Goal: Transaction & Acquisition: Purchase product/service

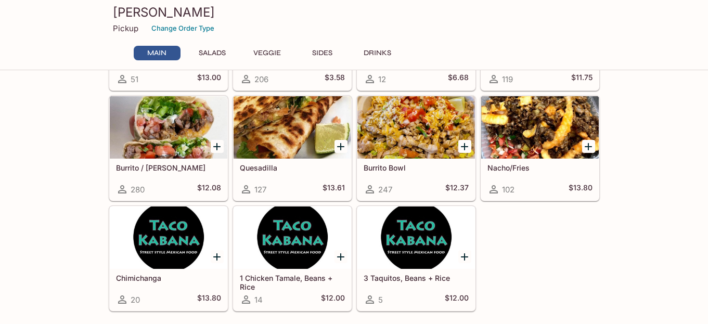
scroll to position [174, 0]
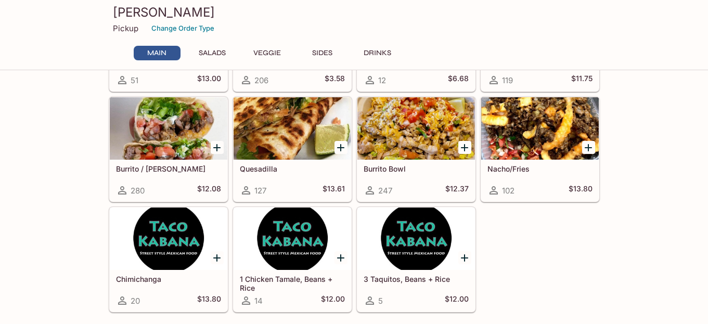
click at [187, 123] on div at bounding box center [169, 128] width 118 height 62
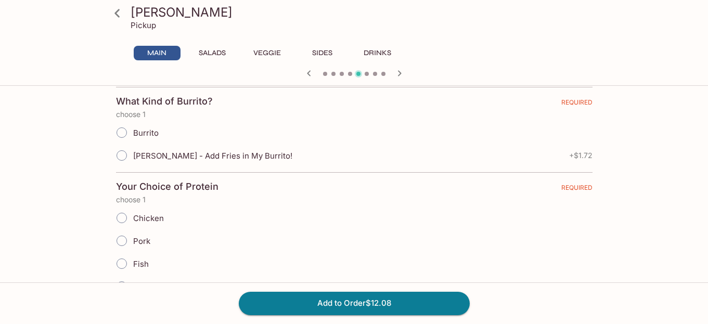
scroll to position [227, 0]
click at [121, 132] on input "Burrito" at bounding box center [122, 131] width 22 height 22
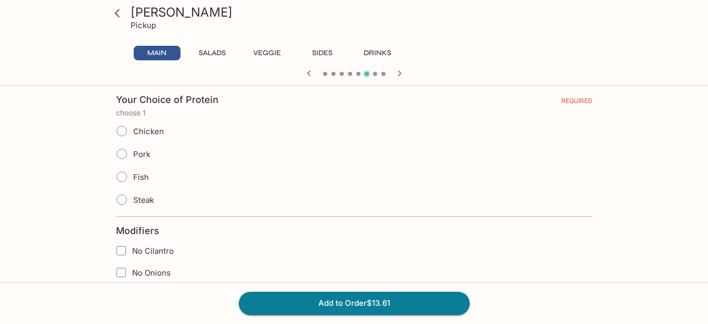
click at [124, 154] on input "Pork" at bounding box center [122, 154] width 22 height 22
radio input "true"
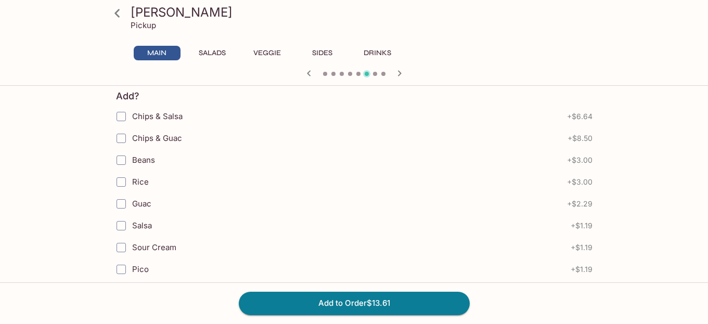
scroll to position [544, 0]
click at [123, 115] on input "Chips & Salsa" at bounding box center [121, 115] width 21 height 21
checkbox input "true"
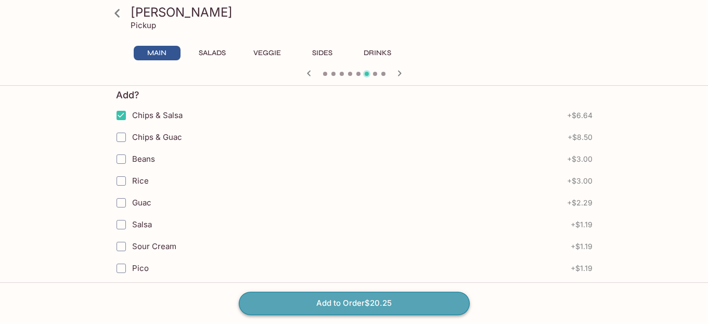
click at [285, 309] on button "Add to Order $20.25" at bounding box center [354, 303] width 231 height 23
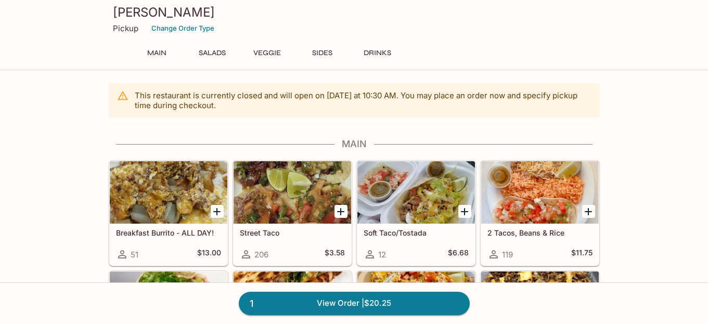
click at [566, 57] on div "Main Salads Veggie Sides Drinks" at bounding box center [354, 53] width 449 height 15
